Goal: Communication & Community: Ask a question

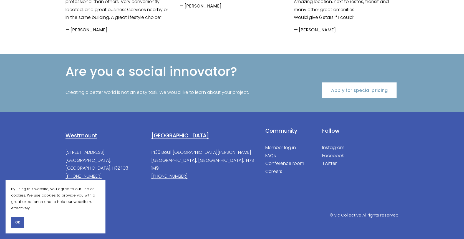
scroll to position [1146, 0]
click at [86, 136] on link "Westmount" at bounding box center [82, 135] width 32 height 7
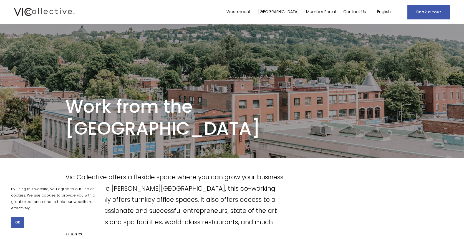
click at [20, 222] on button "OK" at bounding box center [17, 222] width 13 height 11
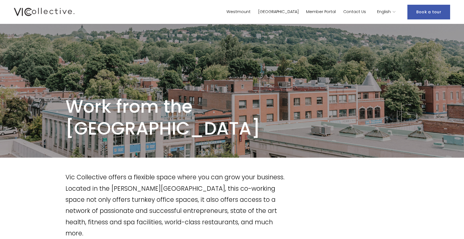
click at [362, 13] on link "Contact Us" at bounding box center [354, 12] width 23 height 8
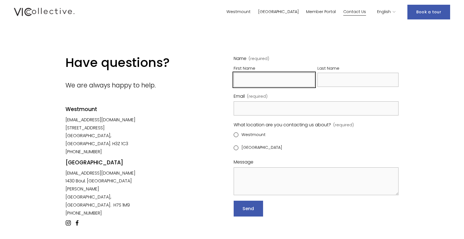
click at [270, 80] on input "First Name" at bounding box center [274, 80] width 81 height 14
type input "Shammeera"
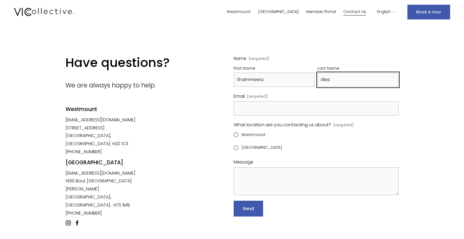
type input "Alles"
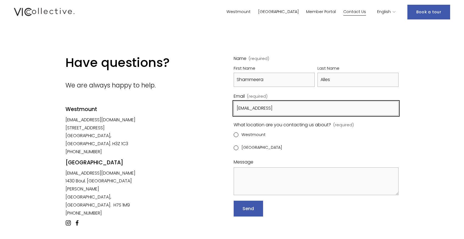
type input "shammeera@frontlineiq.ai"
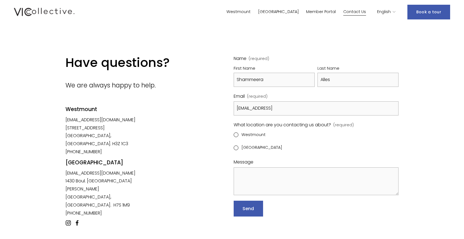
click at [237, 135] on input "Westmount" at bounding box center [236, 134] width 5 height 5
radio input "true"
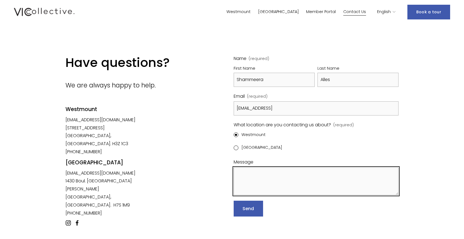
click at [269, 180] on textarea "Message" at bounding box center [316, 181] width 165 height 28
paste textarea "Hello, I’m reaching out from FrontlineIQ, a Montréal-based software startup cur…"
type textarea "Hello, I’m reaching out from FrontlineIQ, a Montréal-based software startup cur…"
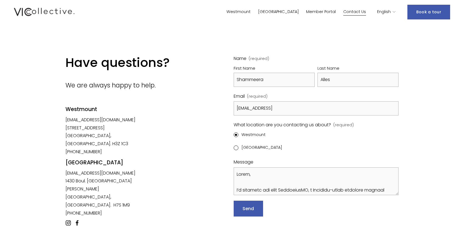
click at [245, 209] on span "Send" at bounding box center [249, 208] width 12 height 6
